Goal: Task Accomplishment & Management: Complete application form

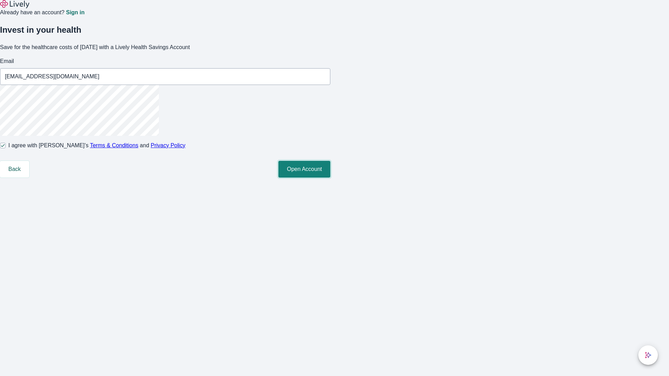
click at [330, 178] on button "Open Account" at bounding box center [304, 169] width 52 height 17
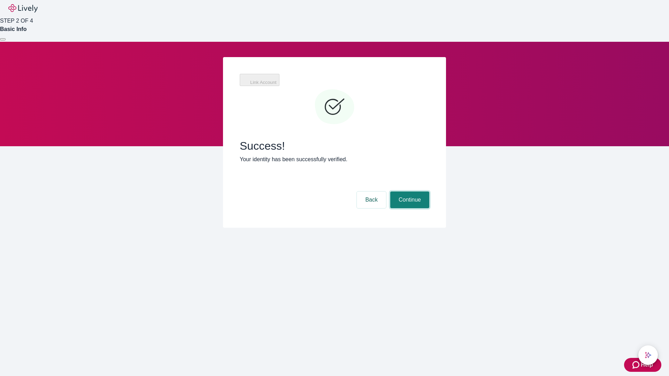
click at [409, 192] on button "Continue" at bounding box center [409, 200] width 39 height 17
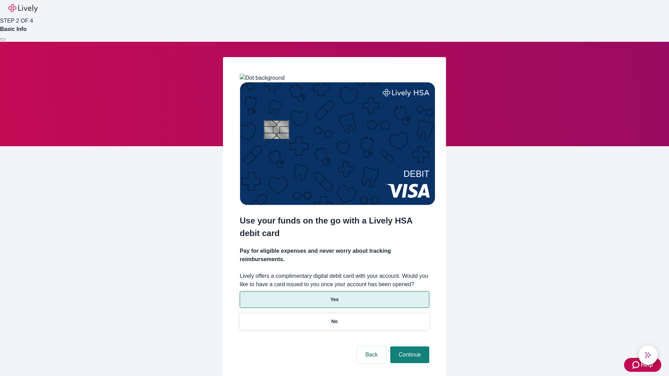
click at [334, 296] on p "Yes" at bounding box center [334, 299] width 8 height 7
click at [409, 347] on button "Continue" at bounding box center [409, 355] width 39 height 17
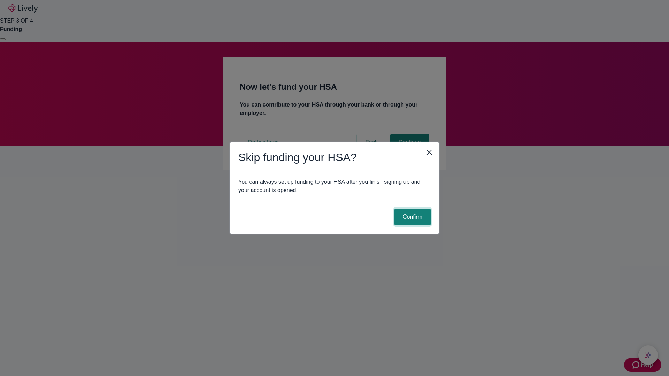
click at [412, 217] on button "Confirm" at bounding box center [412, 217] width 36 height 17
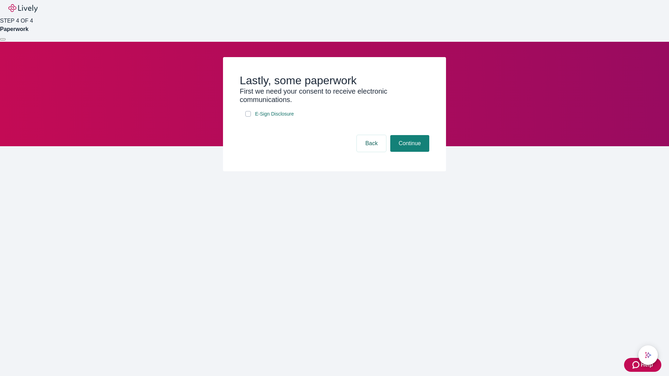
click at [248, 117] on input "E-Sign Disclosure" at bounding box center [248, 114] width 6 height 6
checkbox input "true"
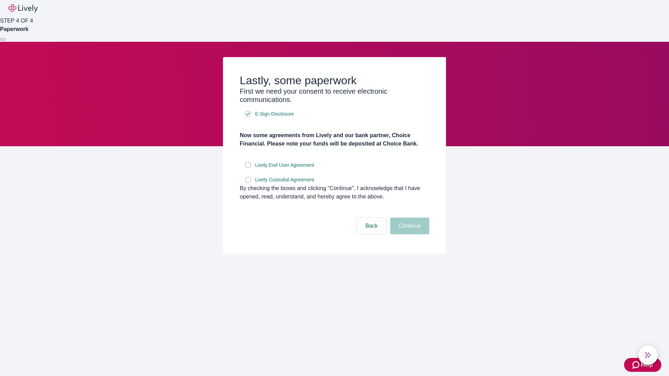
click at [248, 168] on input "Lively End User Agreement" at bounding box center [248, 165] width 6 height 6
checkbox input "true"
click at [248, 183] on input "Lively Custodial Agreement" at bounding box center [248, 180] width 6 height 6
checkbox input "true"
click at [409, 235] on button "Continue" at bounding box center [409, 226] width 39 height 17
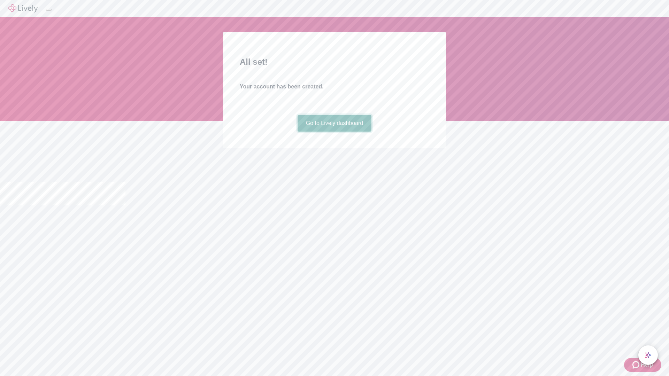
click at [334, 132] on link "Go to Lively dashboard" at bounding box center [335, 123] width 74 height 17
